Goal: Task Accomplishment & Management: Complete application form

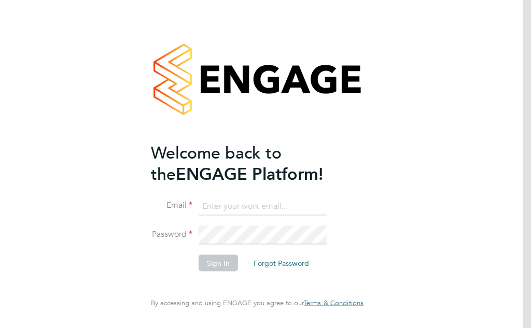
type input "englishbob5411@aol.co.uk"
click at [218, 264] on button "Sign In" at bounding box center [218, 263] width 39 height 17
click at [218, 264] on div "Sorry, we are having problems connecting to our services." at bounding box center [257, 164] width 531 height 328
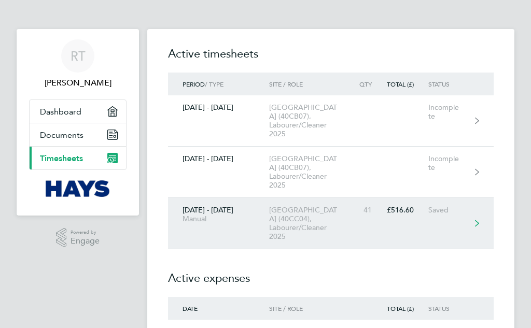
click at [291, 220] on div "[GEOGRAPHIC_DATA] (40CC04), Labourer/Cleaner 2025" at bounding box center [311, 223] width 85 height 35
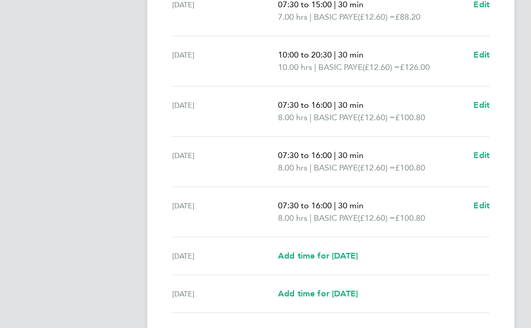
scroll to position [363, 0]
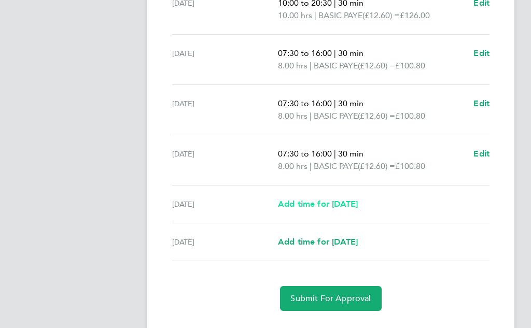
click at [325, 202] on span "Add time for [DATE]" at bounding box center [318, 204] width 80 height 10
select select "30"
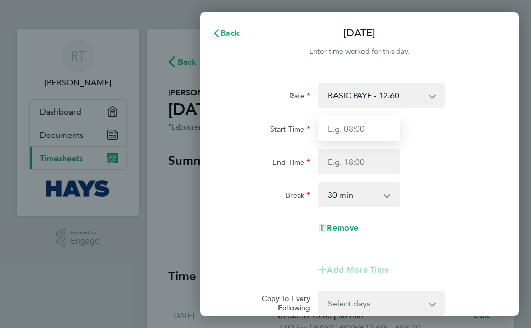
click at [354, 131] on input "Start Time" at bounding box center [359, 128] width 81 height 25
type input "07:30"
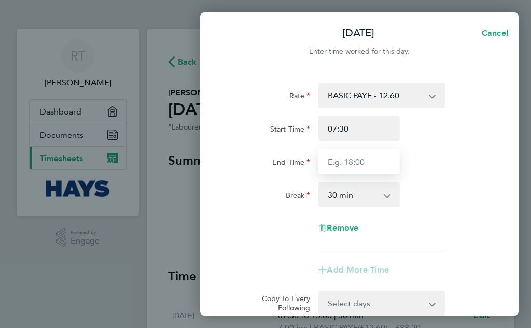
click at [358, 162] on input "End Time" at bounding box center [359, 161] width 81 height 25
type input "16:00"
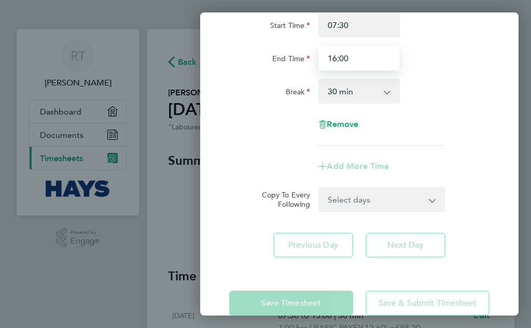
scroll to position [125, 0]
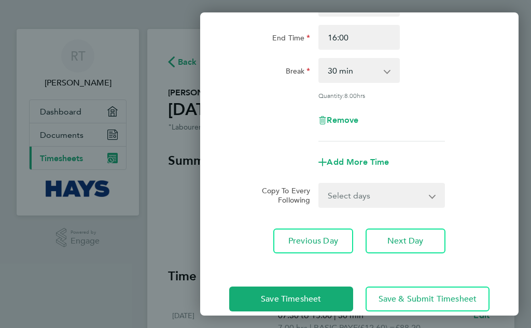
click at [301, 280] on div "Save Timesheet Save & Submit Timesheet" at bounding box center [359, 299] width 319 height 66
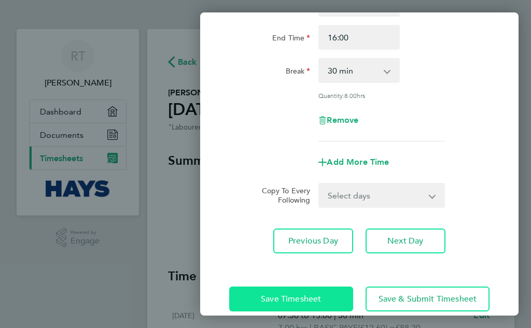
click at [300, 298] on span "Save Timesheet" at bounding box center [291, 299] width 60 height 10
